Goal: Browse casually

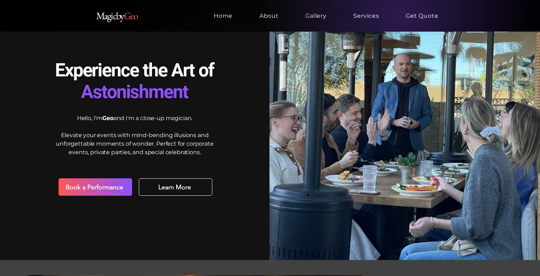
click at [258, 91] on div at bounding box center [135, 146] width 270 height 228
